Goal: Information Seeking & Learning: Learn about a topic

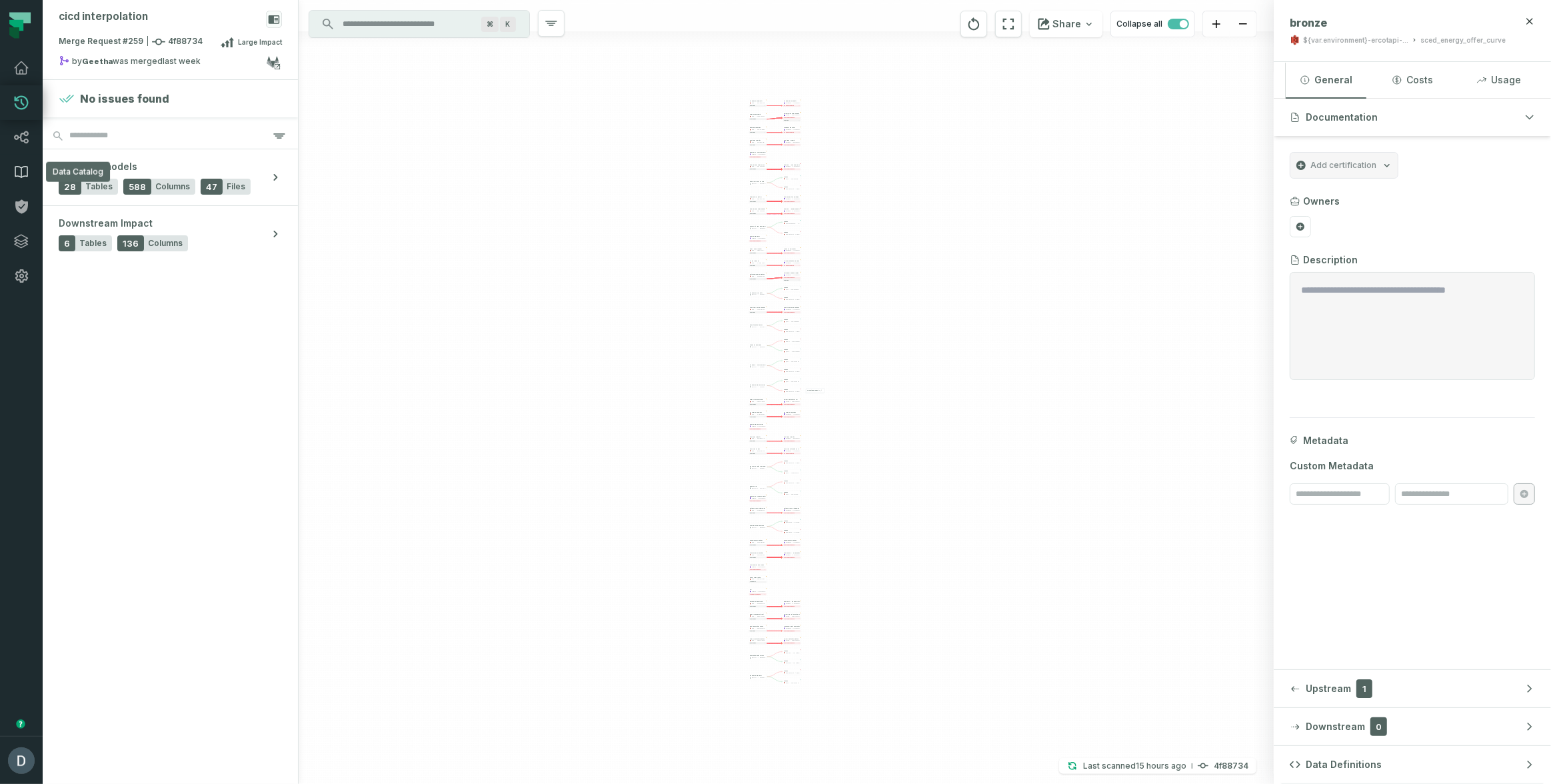
click at [16, 173] on icon at bounding box center [21, 172] width 16 height 16
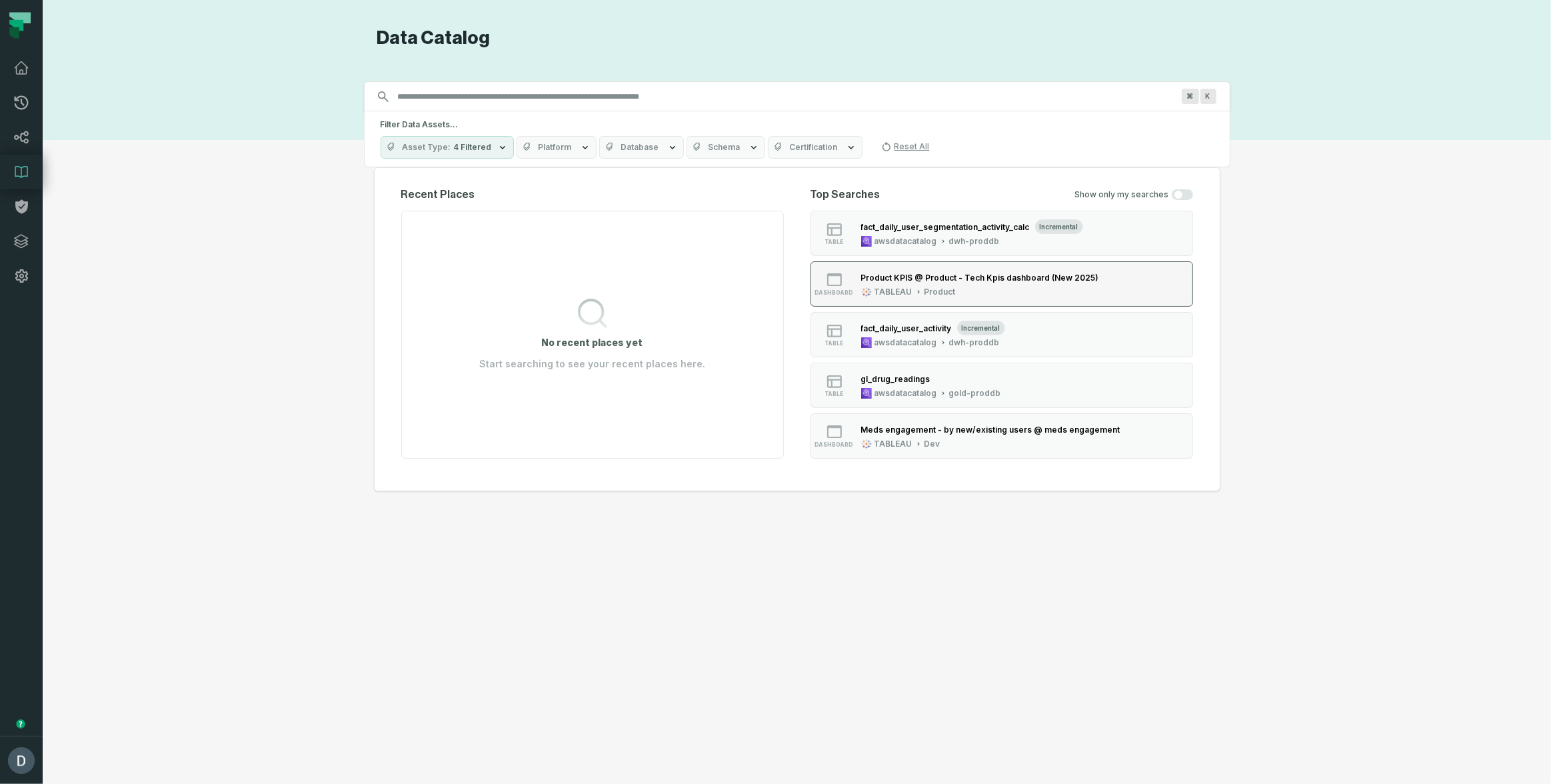
click at [885, 286] on div "TABLEAU" at bounding box center [894, 291] width 38 height 10
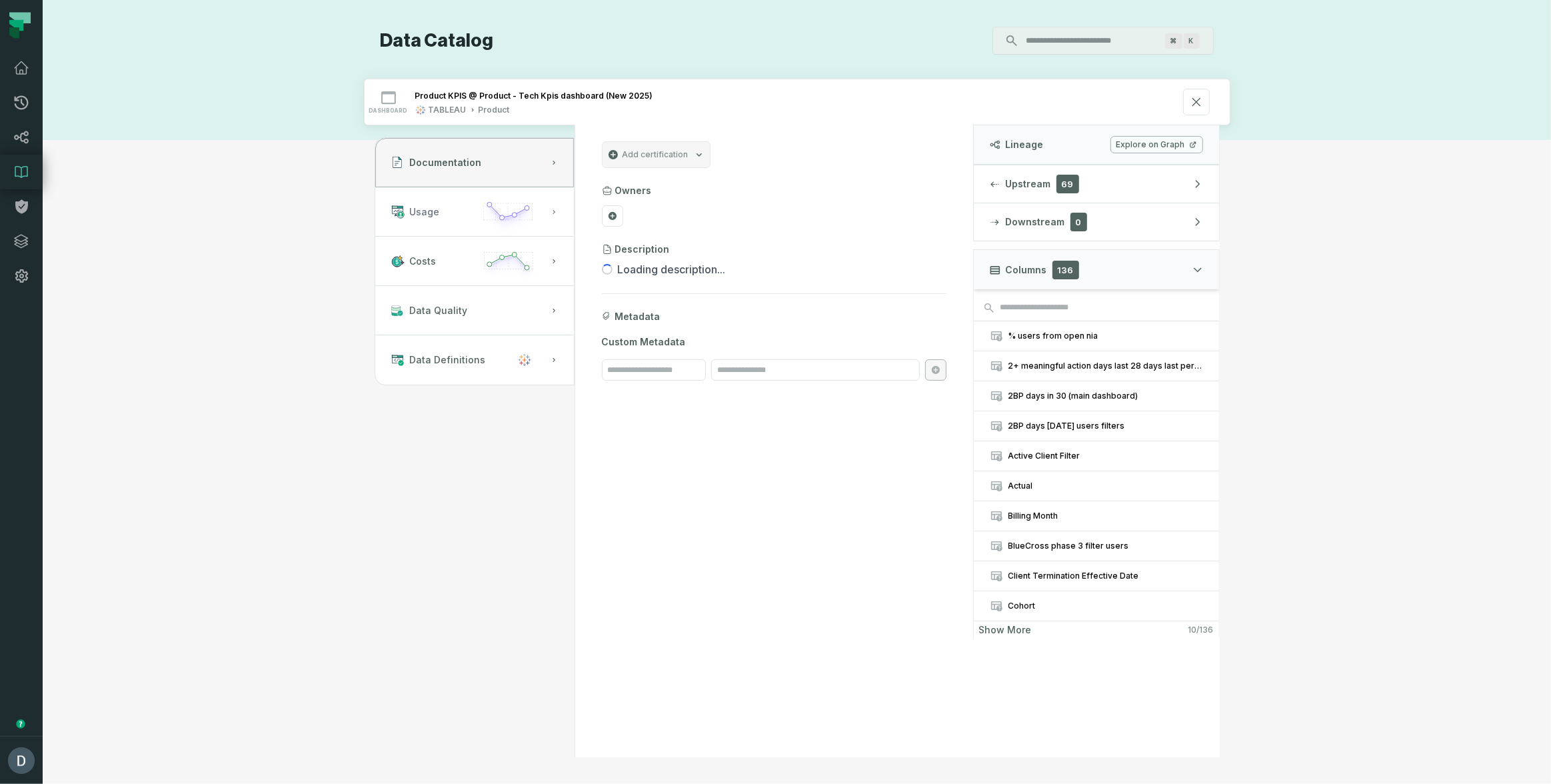
click at [445, 200] on button "Usage" at bounding box center [475, 212] width 199 height 49
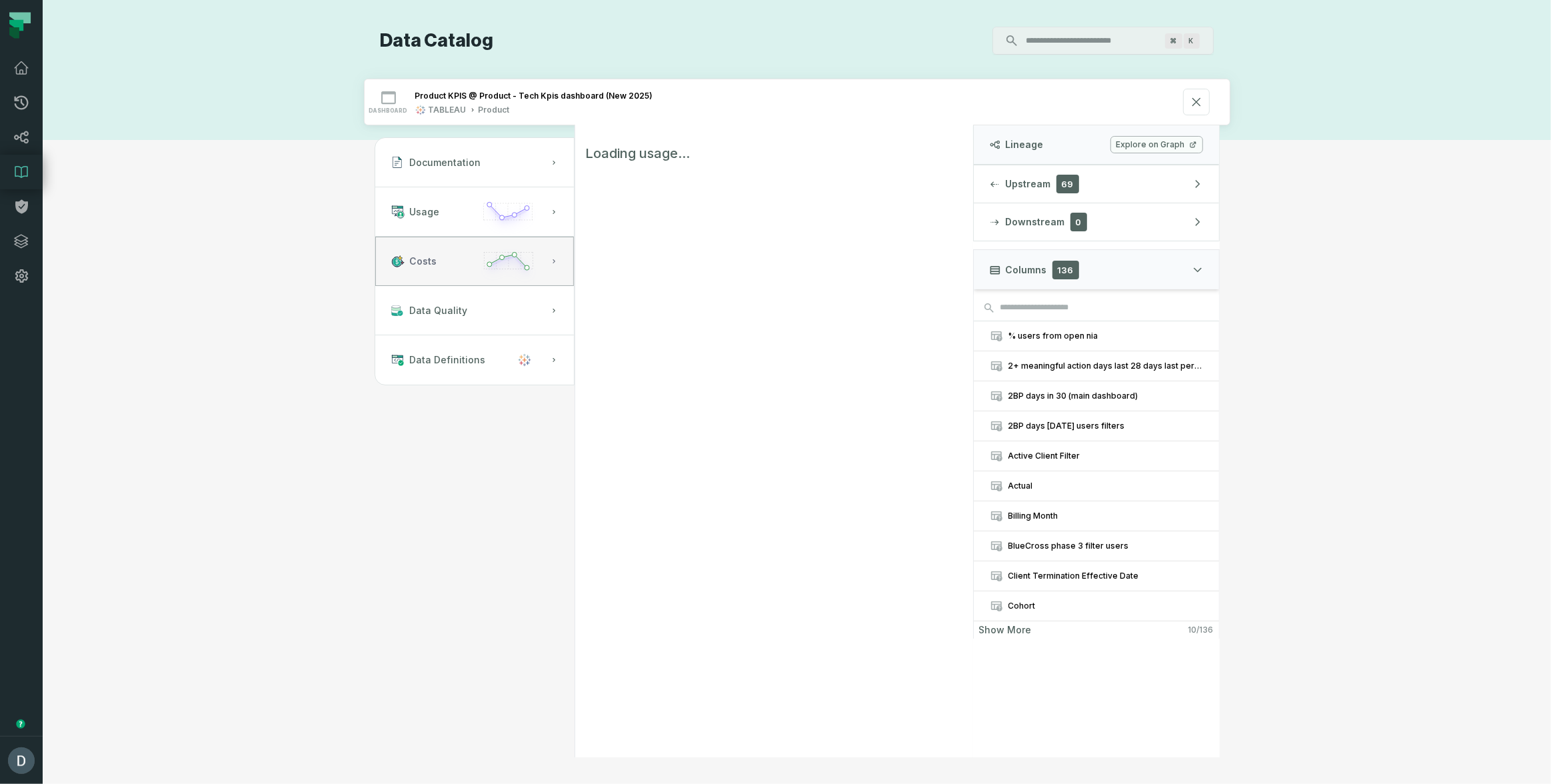
click at [462, 259] on button "Costs" at bounding box center [475, 262] width 199 height 49
click at [393, 410] on div "Documentation Usage Costs Data Quality Data Definitions No usage data found Lin…" at bounding box center [798, 441] width 867 height 632
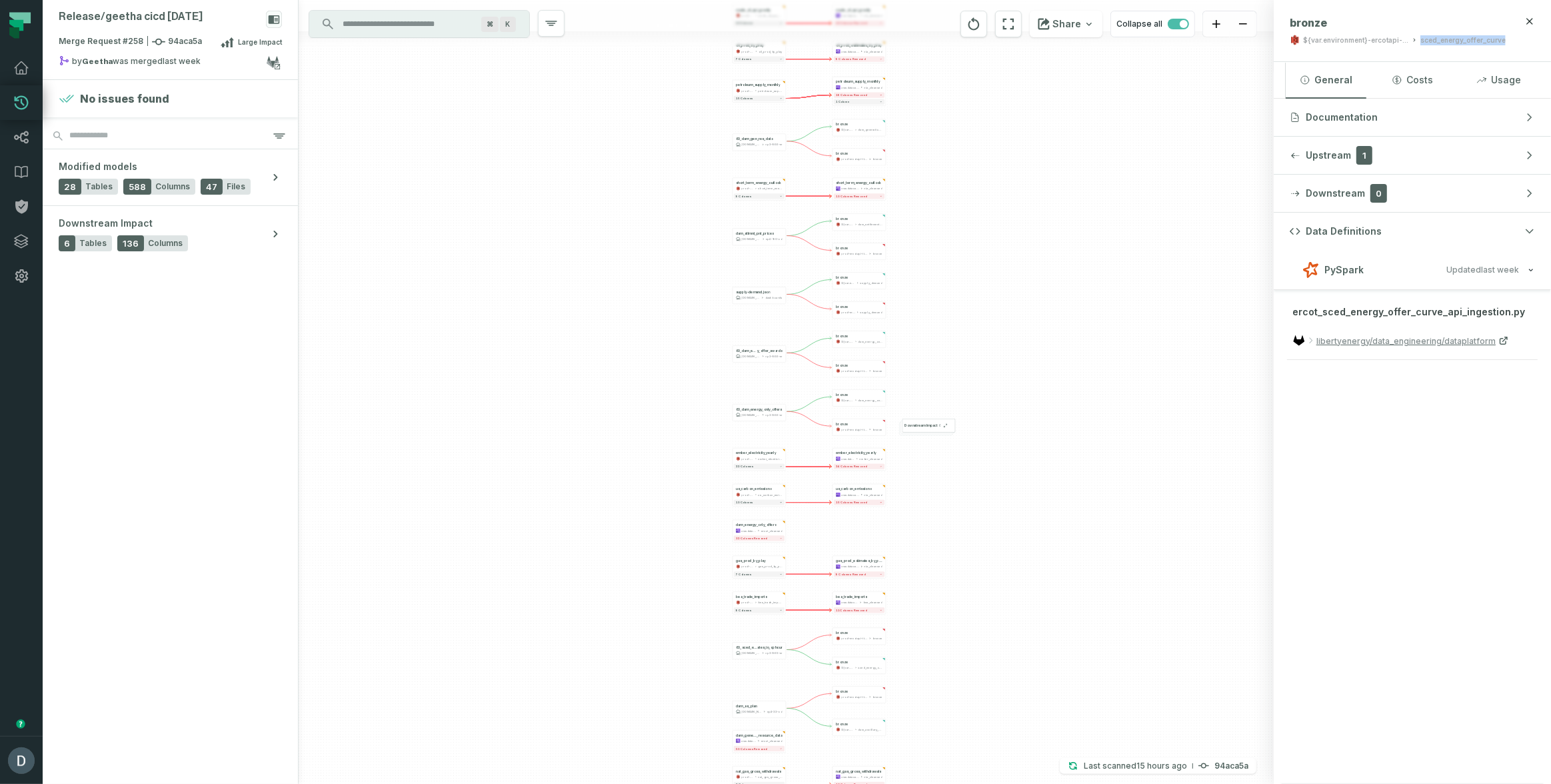
drag, startPoint x: 1020, startPoint y: 343, endPoint x: 769, endPoint y: 385, distance: 254.5
click at [830, 389] on div "- bronze ${var.environment}-ercotapi-it-bhl-public-raw/ercot dam_energy_bids - …" at bounding box center [786, 392] width 975 height 784
